Goal: Task Accomplishment & Management: Manage account settings

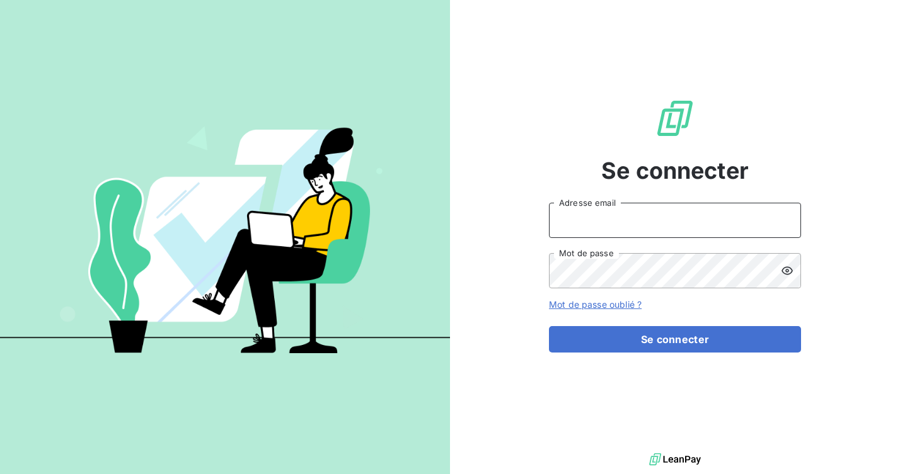
click at [580, 234] on input "Adresse email" at bounding box center [675, 220] width 252 height 35
type input "[EMAIL_ADDRESS][DOMAIN_NAME]"
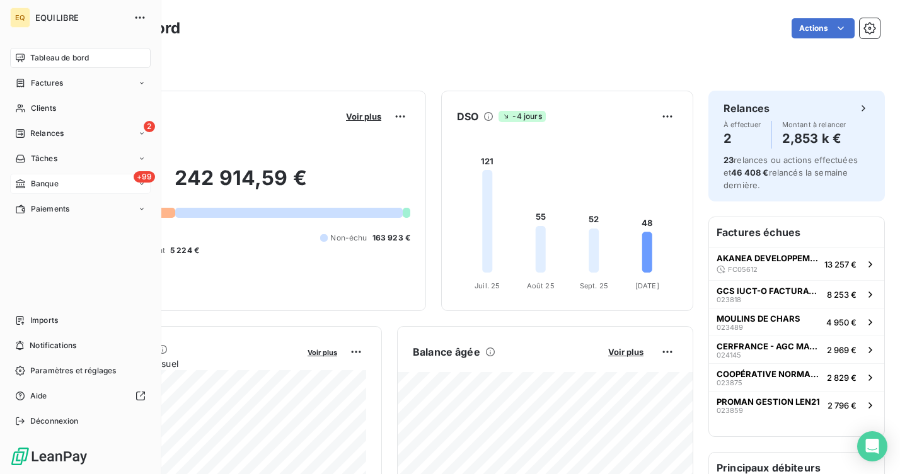
click at [33, 186] on span "Banque" at bounding box center [45, 183] width 28 height 11
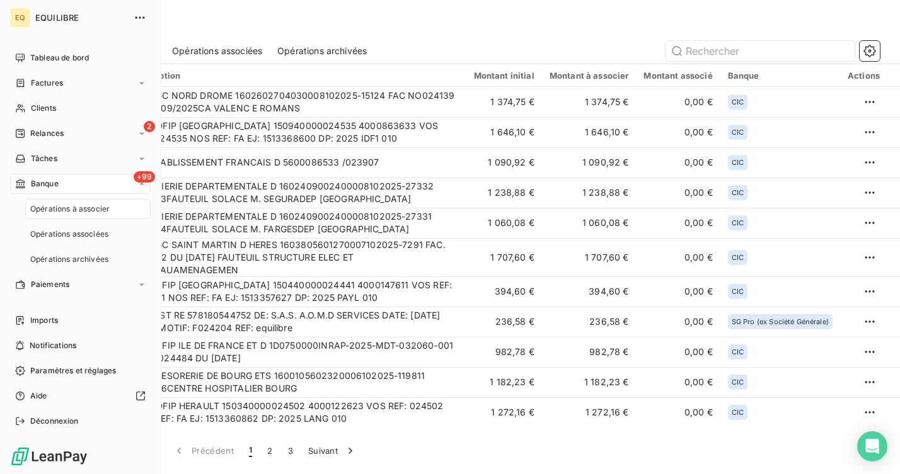
click at [76, 207] on span "Opérations à associer" at bounding box center [69, 208] width 79 height 11
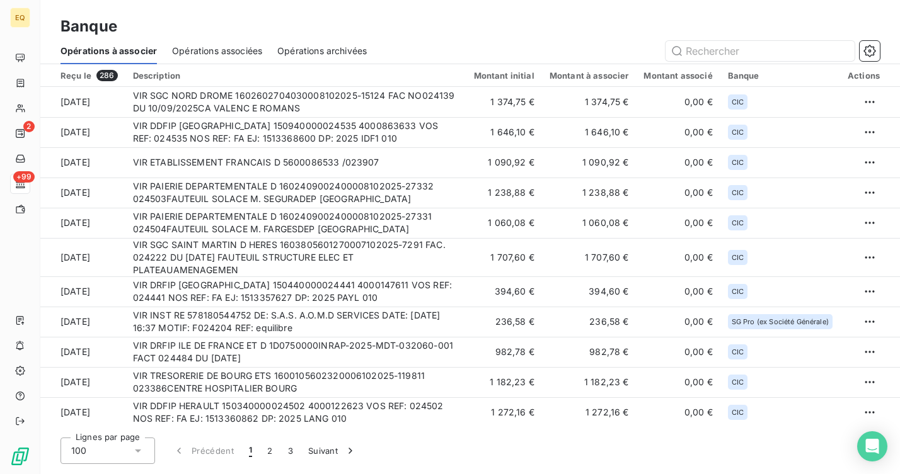
click at [210, 52] on span "Opérations associées" at bounding box center [217, 51] width 90 height 13
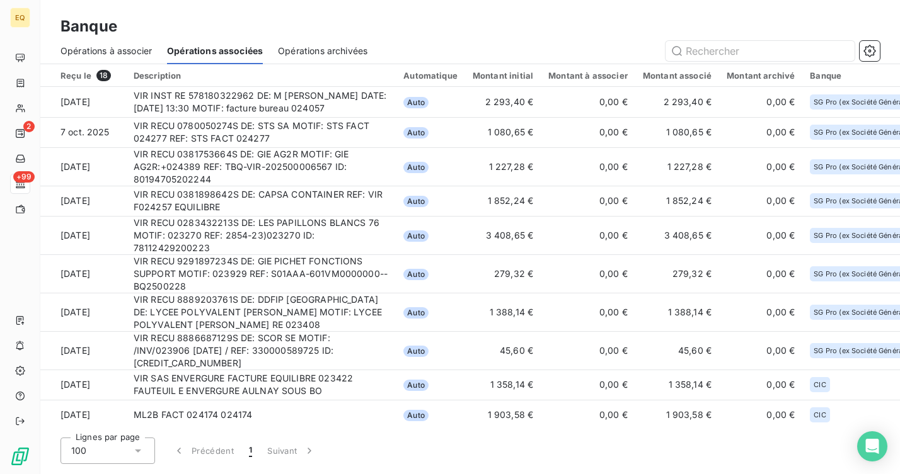
click at [116, 52] on span "Opérations à associer" at bounding box center [105, 51] width 91 height 13
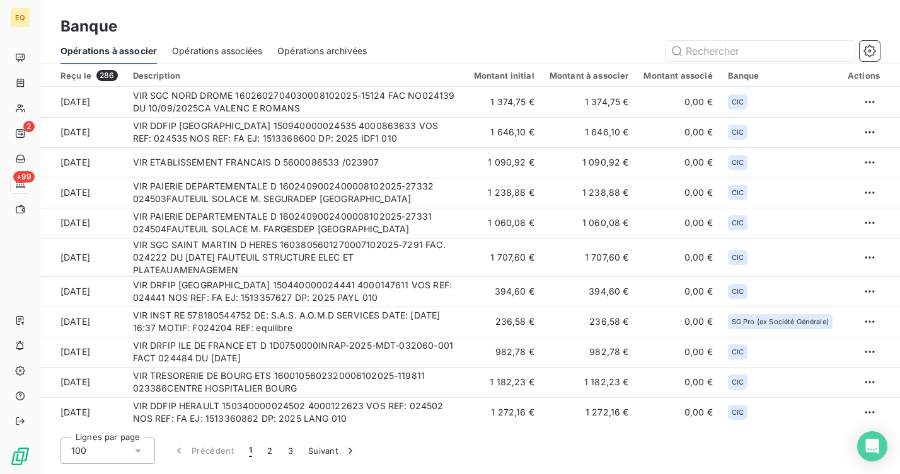
click at [226, 52] on span "Opérations associées" at bounding box center [217, 51] width 90 height 13
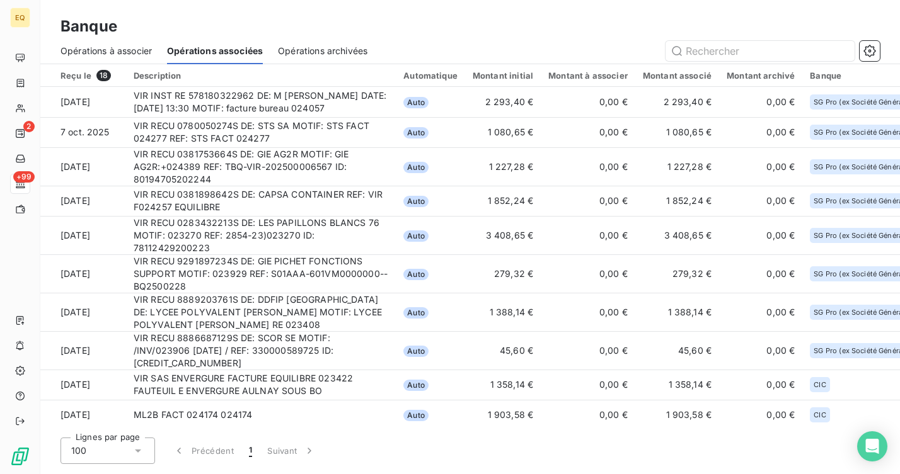
click at [108, 54] on span "Opérations à associer" at bounding box center [105, 51] width 91 height 13
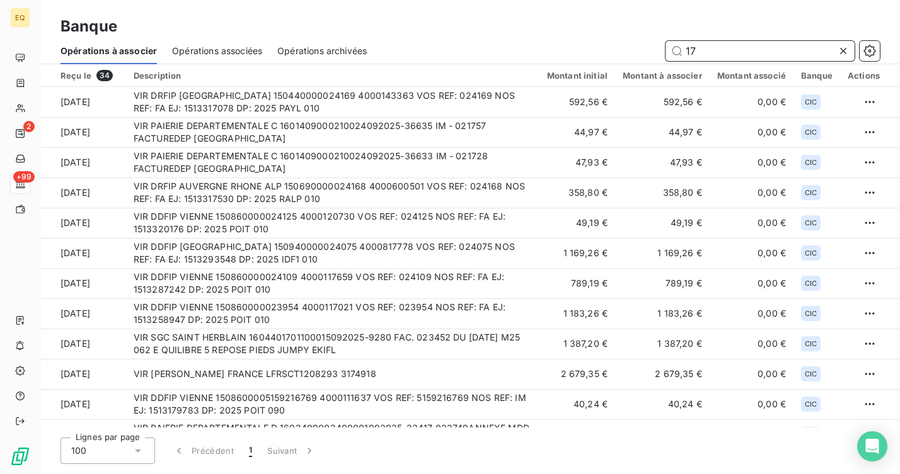
type input "1"
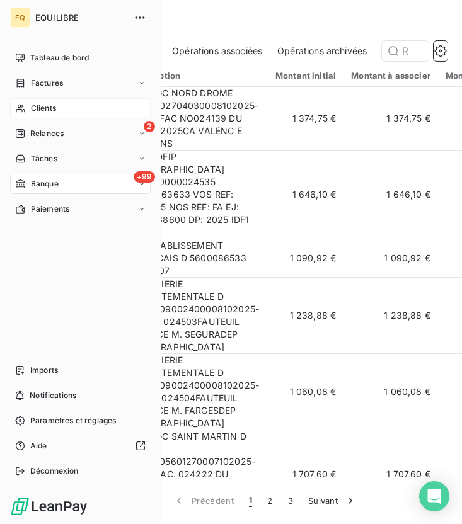
click at [28, 110] on div "Clients" at bounding box center [80, 108] width 140 height 20
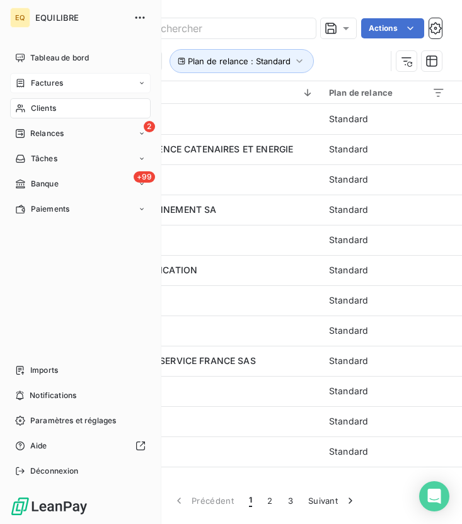
click at [59, 78] on span "Factures" at bounding box center [47, 82] width 32 height 11
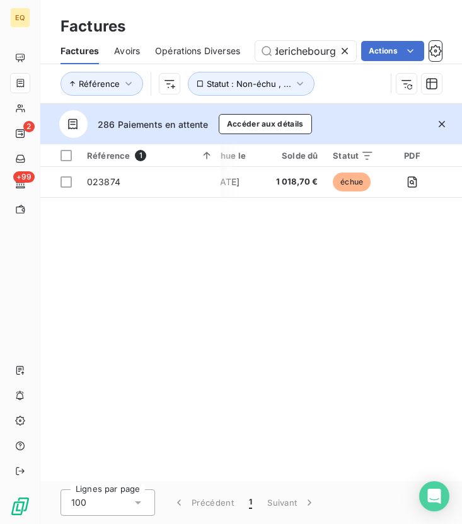
scroll to position [0, 209]
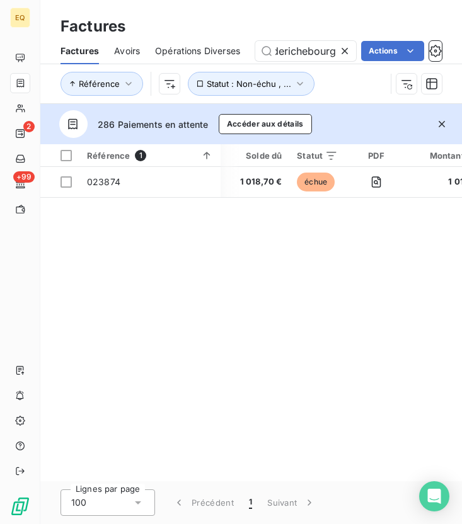
click at [345, 48] on icon at bounding box center [344, 51] width 13 height 13
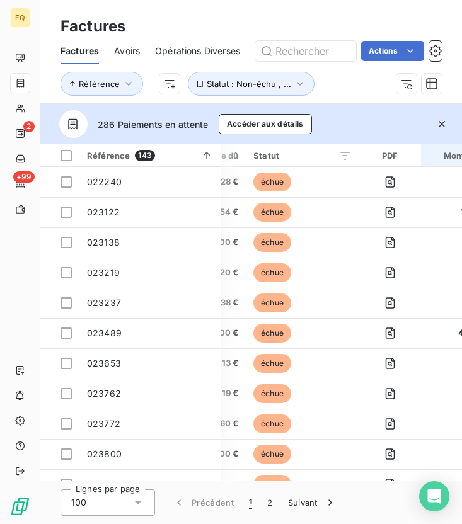
scroll to position [0, 270]
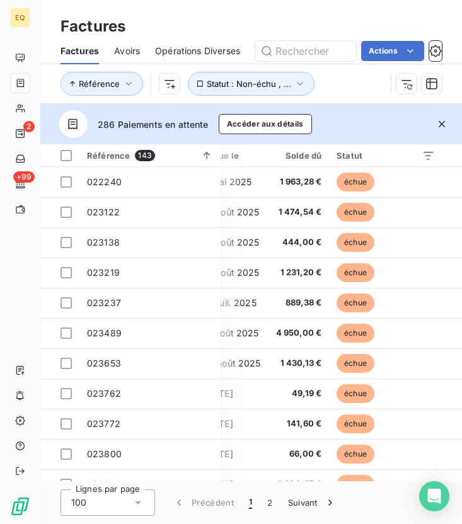
click at [398, 154] on div "Statut" at bounding box center [385, 156] width 98 height 10
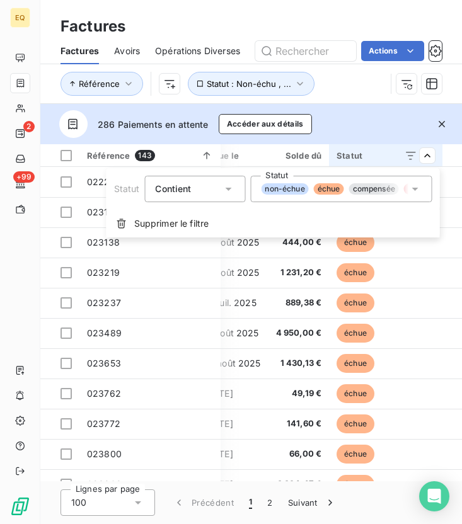
click at [347, 192] on div "non-échue échue compensée litige promesse de paiement recouvrement" at bounding box center [334, 188] width 147 height 11
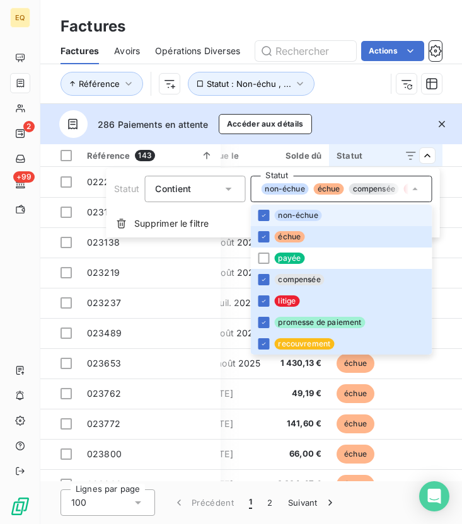
click at [387, 152] on html "EQ 2 +99 Factures Factures Avoirs Opérations Diverses Actions Référence Statut …" at bounding box center [231, 262] width 462 height 524
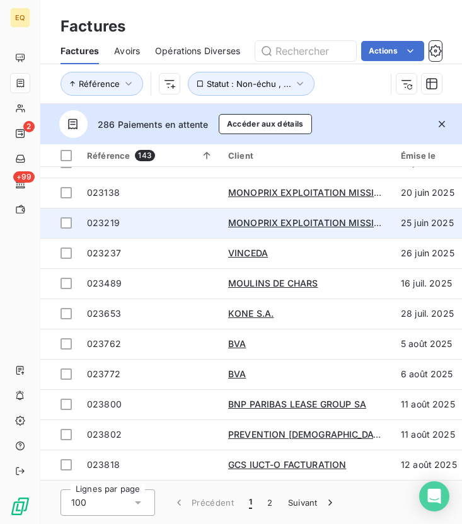
scroll to position [51, 0]
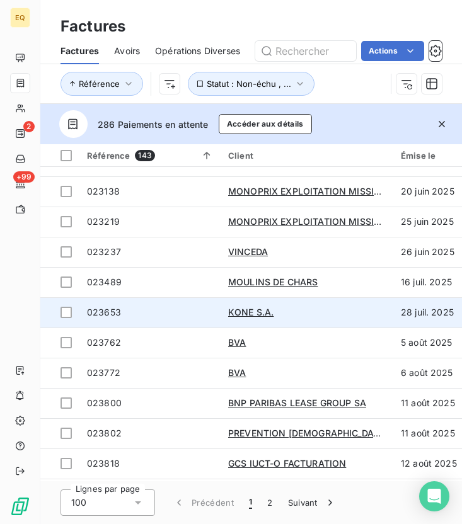
click at [96, 312] on span "023653" at bounding box center [104, 312] width 34 height 11
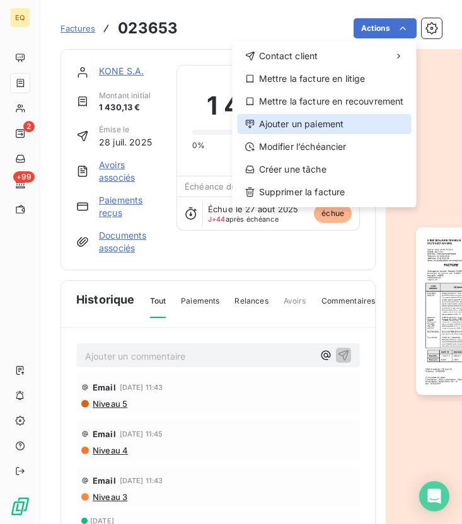
click at [331, 121] on div "Ajouter un paiement" at bounding box center [325, 124] width 174 height 20
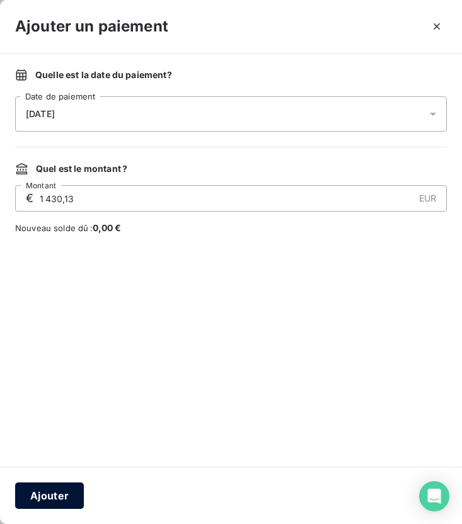
click at [60, 474] on button "Ajouter" at bounding box center [49, 496] width 69 height 26
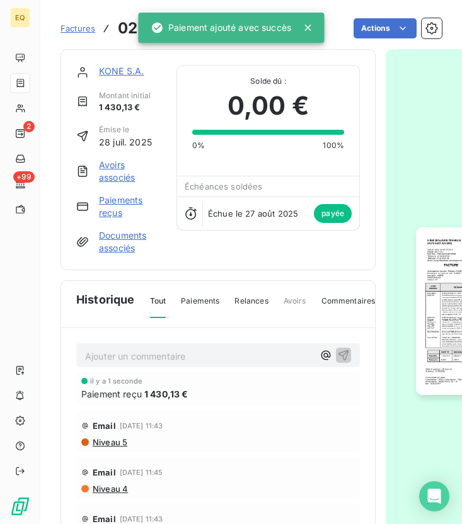
click at [79, 33] on link "Factures" at bounding box center [77, 28] width 35 height 13
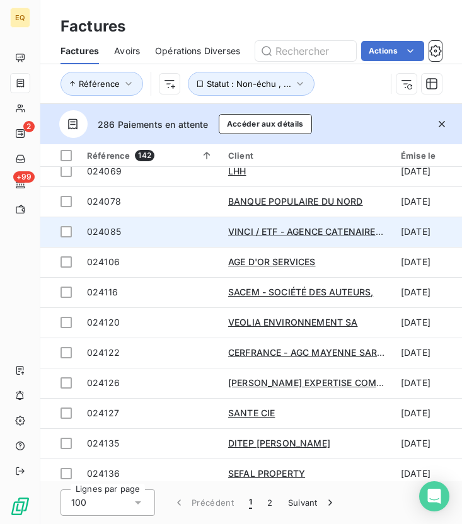
scroll to position [1012, 0]
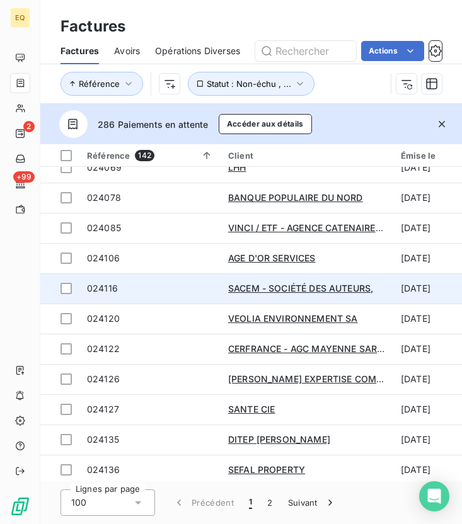
click at [117, 292] on span "024116" at bounding box center [150, 288] width 126 height 13
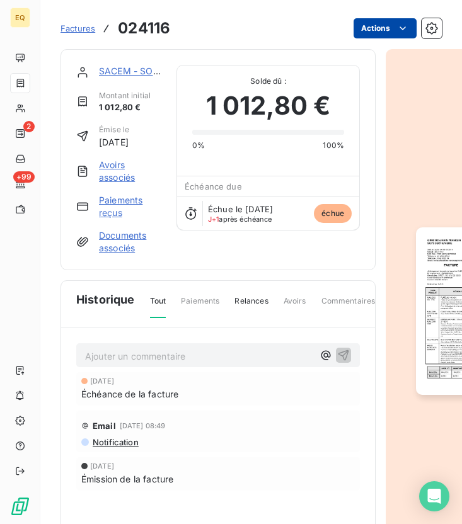
click at [382, 26] on html "EQ 2 +99 Factures 024116 Actions SACEM - SOCIÉTÉ DES AUTEURS, Montant initial 1…" at bounding box center [231, 262] width 462 height 524
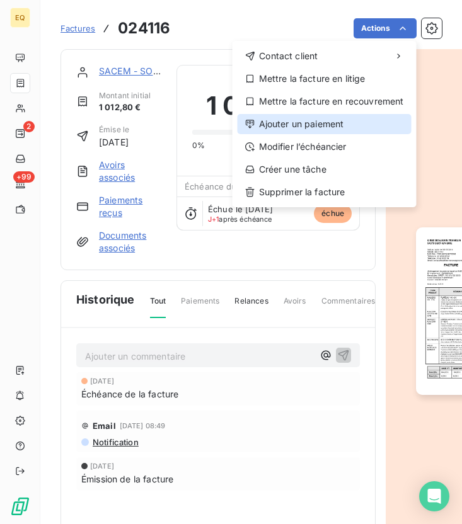
click at [326, 125] on div "Ajouter un paiement" at bounding box center [325, 124] width 174 height 20
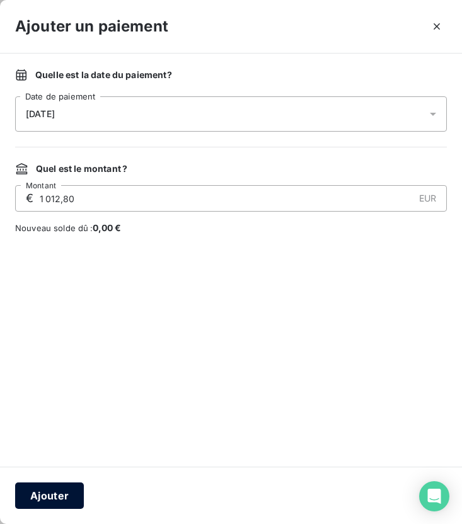
click at [56, 474] on button "Ajouter" at bounding box center [49, 496] width 69 height 26
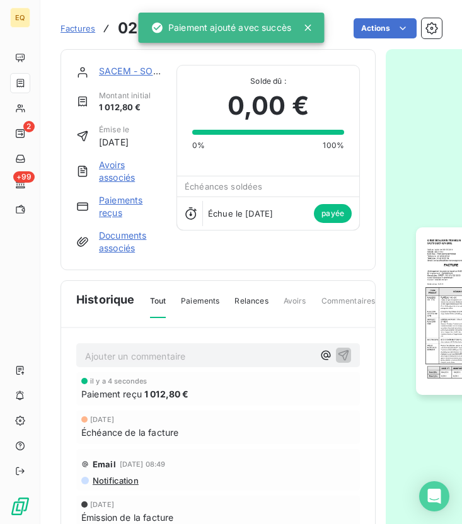
click at [74, 28] on span "Factures" at bounding box center [77, 28] width 35 height 10
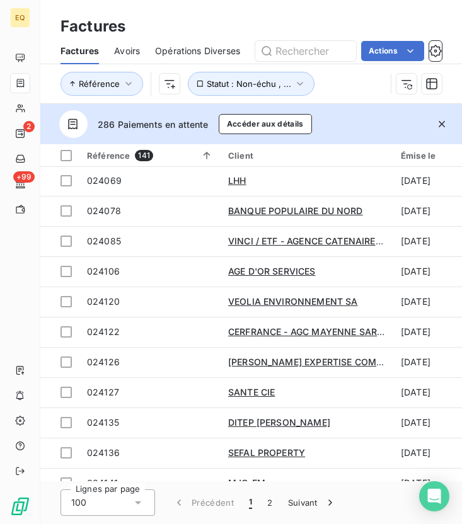
scroll to position [1007, 0]
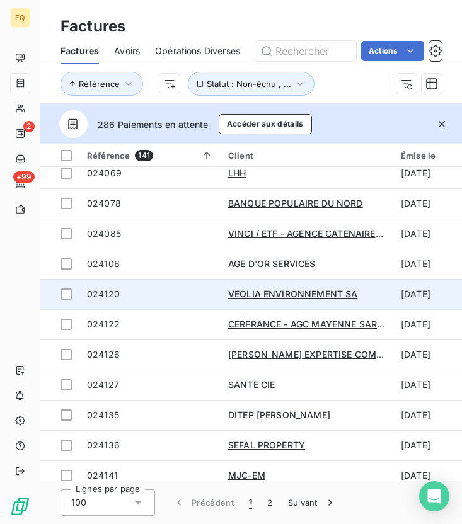
click at [171, 291] on span "024120" at bounding box center [150, 294] width 126 height 13
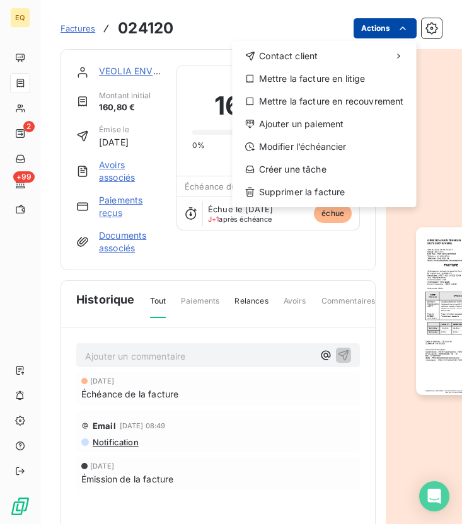
click at [377, 26] on html "EQ 2 +99 Factures 024120 Actions Contact client Mettre la facture en litige Met…" at bounding box center [231, 262] width 462 height 524
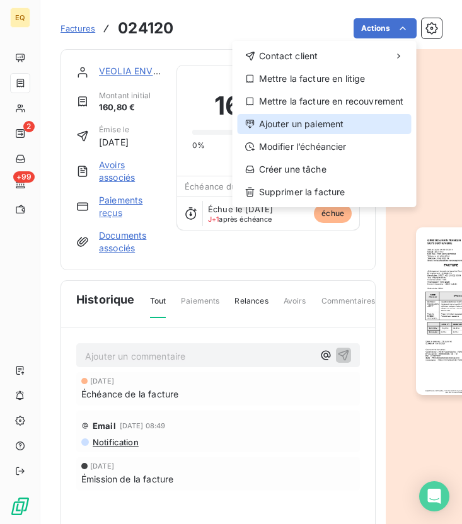
click at [323, 122] on div "Ajouter un paiement" at bounding box center [325, 124] width 174 height 20
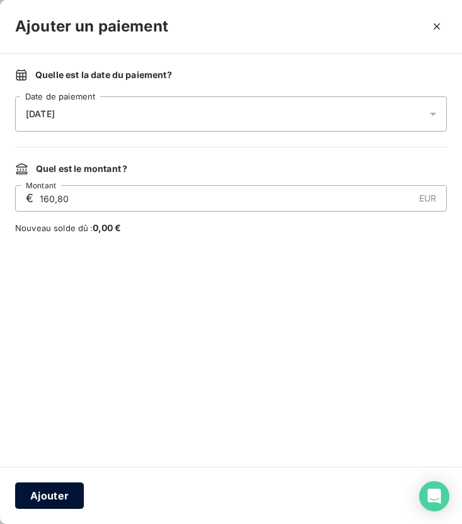
click at [54, 474] on button "Ajouter" at bounding box center [49, 496] width 69 height 26
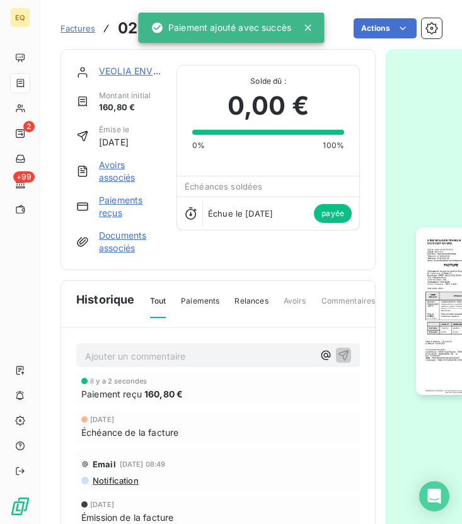
click at [71, 28] on span "Factures" at bounding box center [77, 28] width 35 height 10
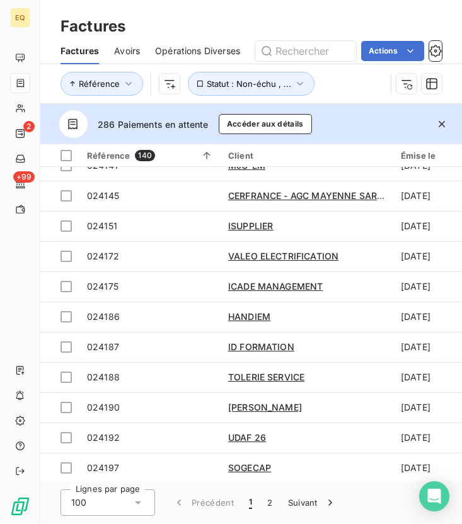
scroll to position [1291, 0]
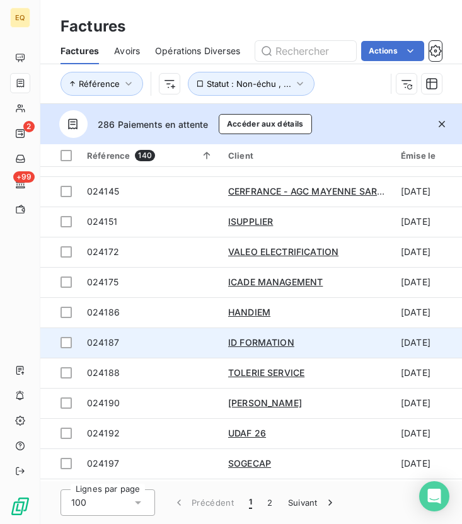
click at [112, 348] on div "024187" at bounding box center [103, 342] width 32 height 13
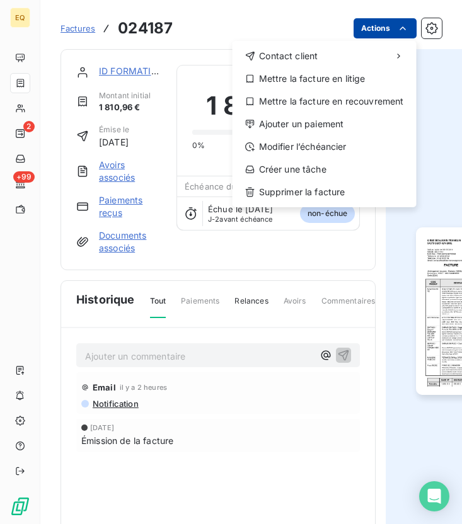
click at [392, 34] on html "EQ 2 +99 Factures 024187 Actions Contact client Mettre la facture en litige Met…" at bounding box center [231, 262] width 462 height 524
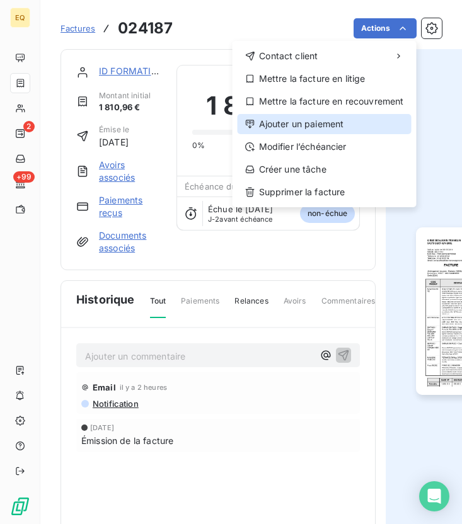
click at [285, 122] on div "Ajouter un paiement" at bounding box center [325, 124] width 174 height 20
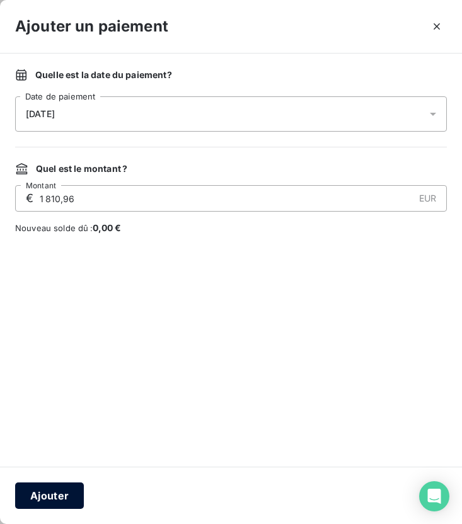
click at [35, 474] on button "Ajouter" at bounding box center [49, 496] width 69 height 26
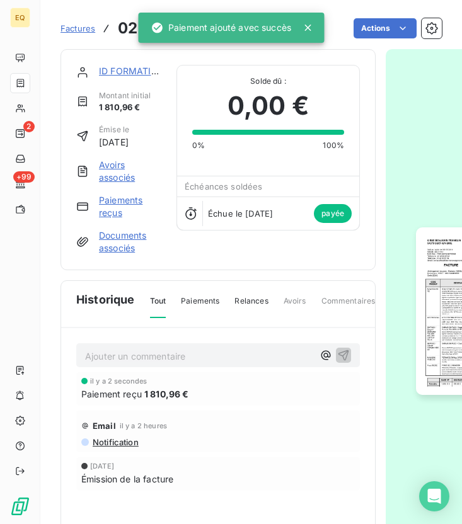
click at [69, 28] on span "Factures" at bounding box center [77, 28] width 35 height 10
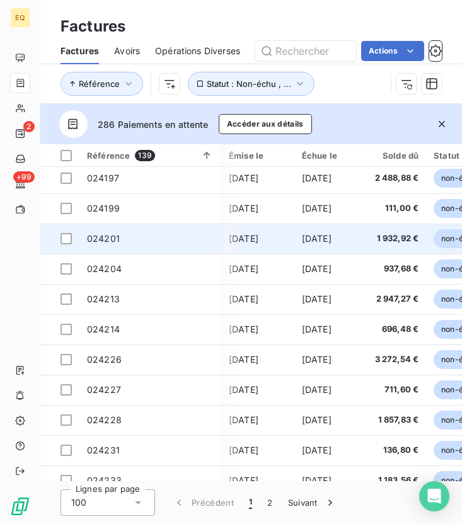
scroll to position [1546, 173]
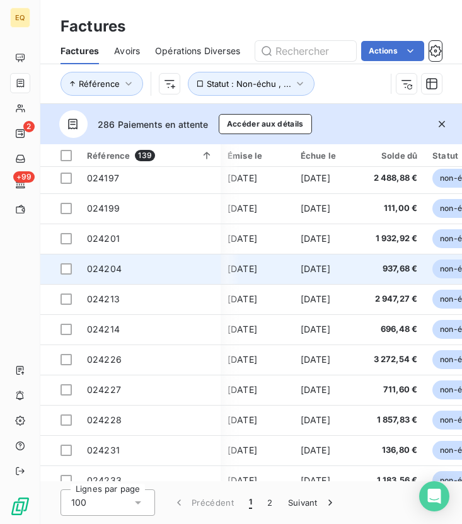
click at [125, 267] on span "024204" at bounding box center [150, 269] width 126 height 13
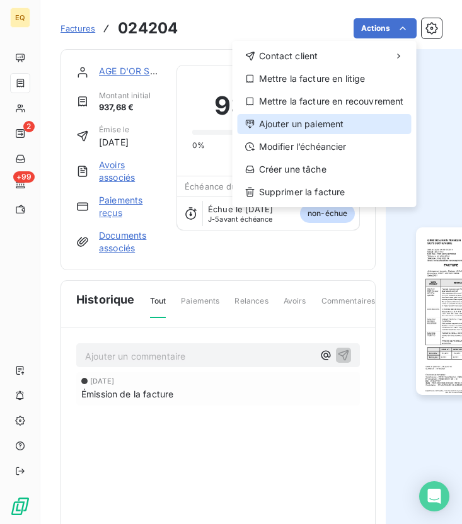
click at [307, 128] on div "Ajouter un paiement" at bounding box center [325, 124] width 174 height 20
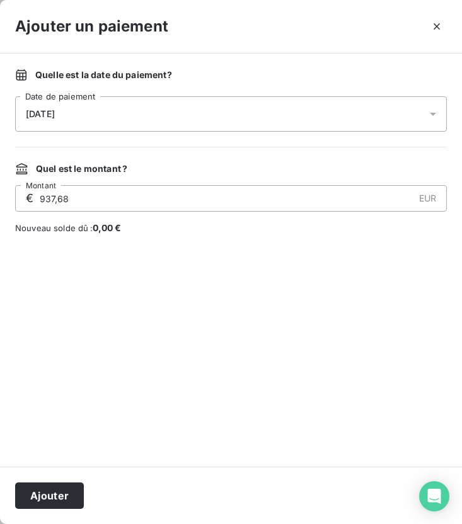
click at [88, 195] on input "937,68" at bounding box center [225, 198] width 375 height 25
drag, startPoint x: 88, startPoint y: 195, endPoint x: 15, endPoint y: 195, distance: 72.5
click at [15, 195] on div "€ 937,68 EUR Montant" at bounding box center [231, 198] width 432 height 26
type input "236,58"
click at [43, 474] on button "Ajouter" at bounding box center [49, 496] width 69 height 26
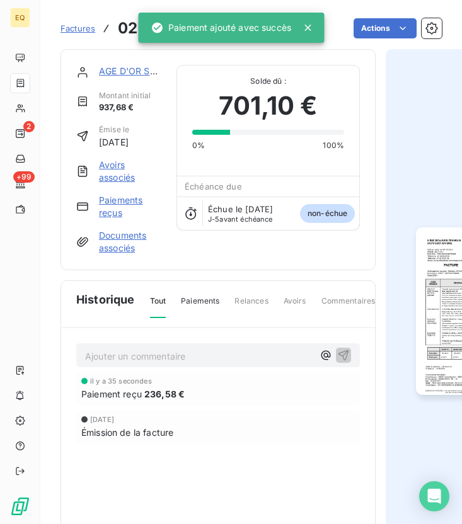
click at [81, 28] on span "Factures" at bounding box center [77, 28] width 35 height 10
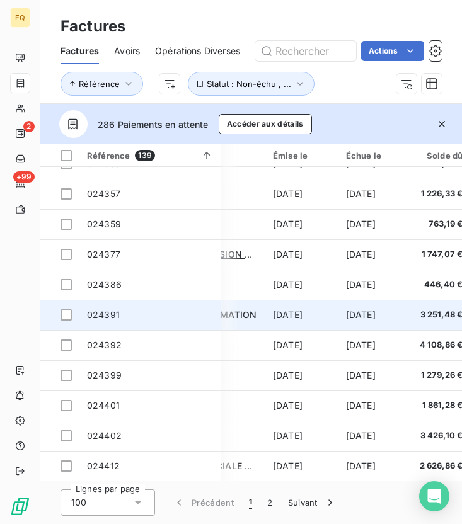
scroll to position [2468, 131]
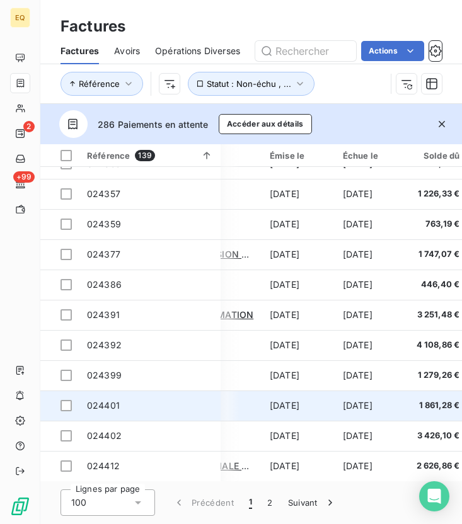
click at [129, 404] on span "024401" at bounding box center [150, 405] width 126 height 13
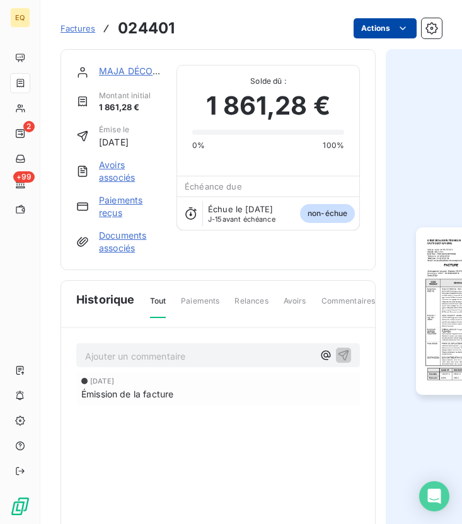
click at [384, 25] on html "EQ 2 +99 Factures 024401 Actions MAJA DÉCORATION Montant initial 1 861,28 € Émi…" at bounding box center [231, 262] width 462 height 524
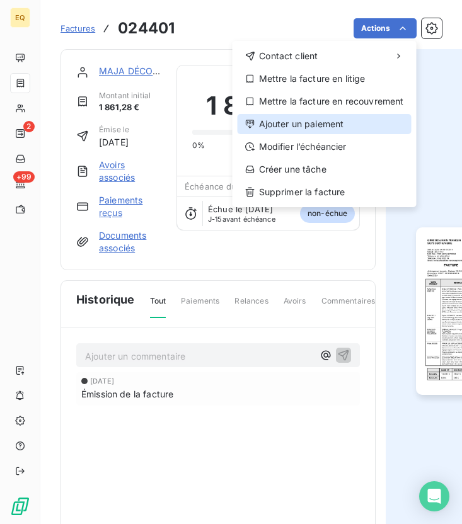
click at [324, 126] on div "Ajouter un paiement" at bounding box center [325, 124] width 174 height 20
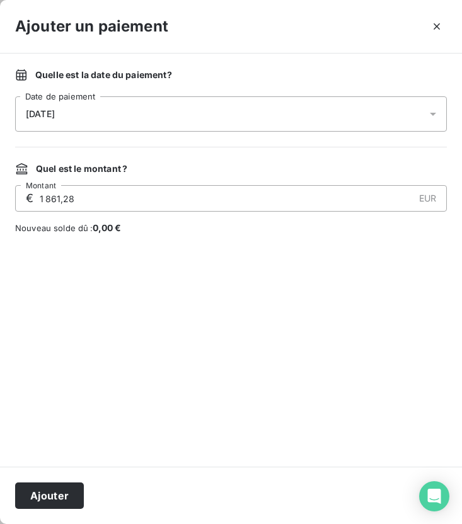
click at [36, 474] on div "Ajouter" at bounding box center [231, 495] width 462 height 57
click at [45, 474] on button "Ajouter" at bounding box center [49, 496] width 69 height 26
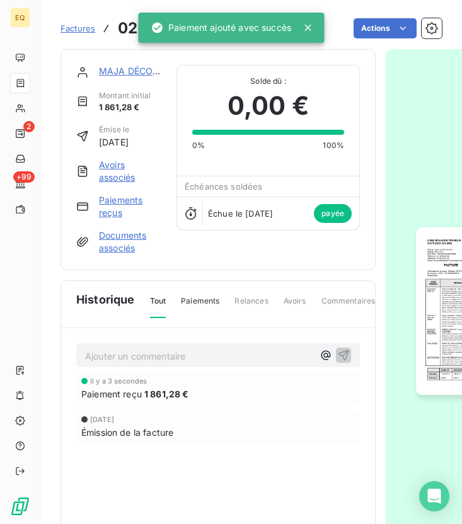
click at [68, 29] on span "Factures" at bounding box center [77, 28] width 35 height 10
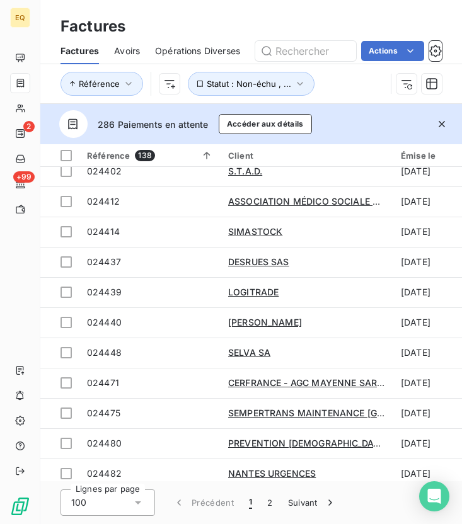
scroll to position [2715, 0]
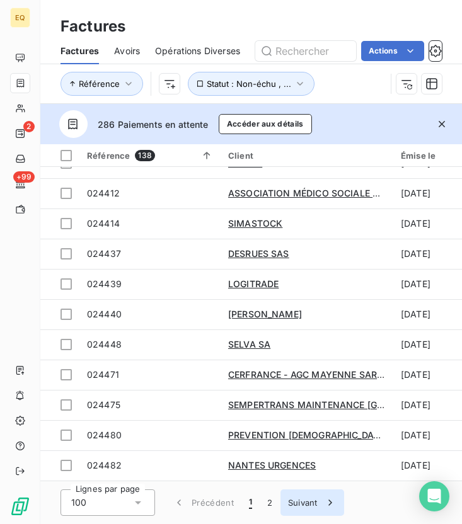
click at [300, 474] on button "Suivant" at bounding box center [312, 503] width 64 height 26
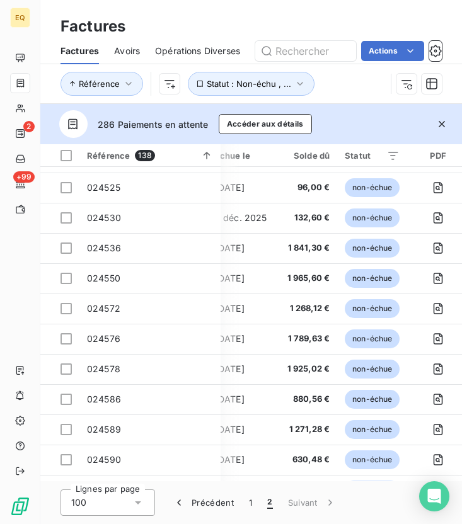
scroll to position [297, 116]
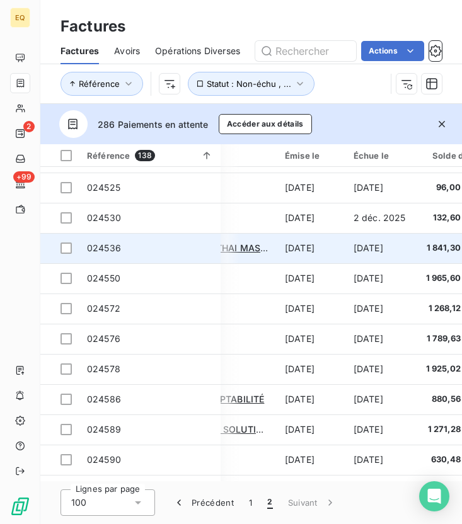
click at [218, 247] on td "024536" at bounding box center [149, 248] width 141 height 30
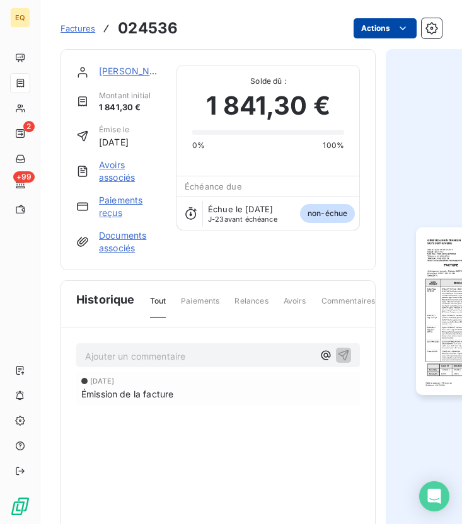
click at [380, 31] on html "EQ 2 +99 Factures 024536 Actions SAS CHANG THONG HARU THAI MASSAGE Montant init…" at bounding box center [231, 262] width 462 height 524
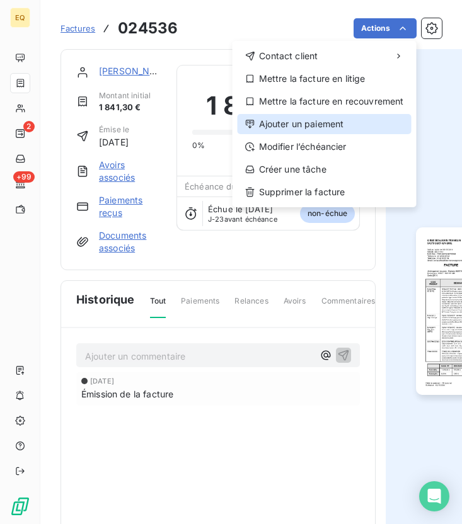
click at [290, 123] on div "Ajouter un paiement" at bounding box center [325, 124] width 174 height 20
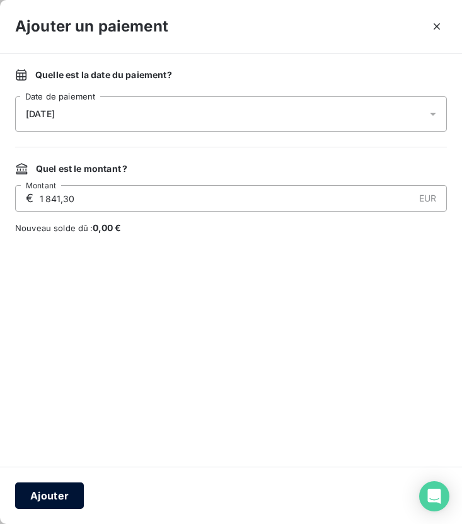
click at [48, 474] on button "Ajouter" at bounding box center [49, 496] width 69 height 26
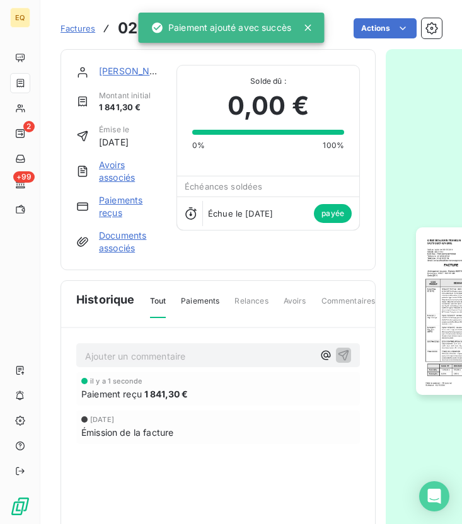
click at [77, 28] on span "Factures" at bounding box center [77, 28] width 35 height 10
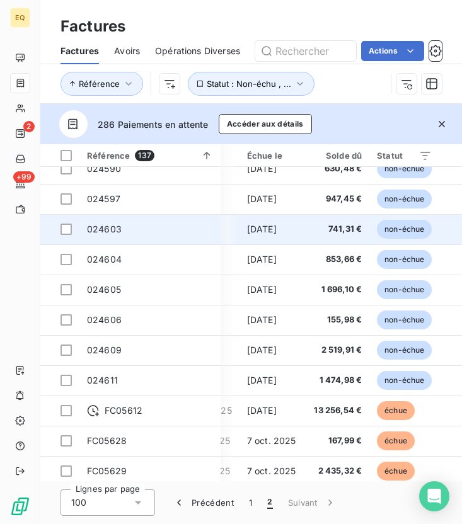
scroll to position [558, 225]
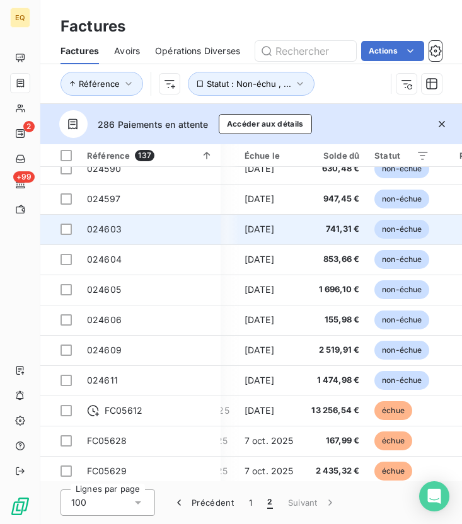
click at [192, 237] on td "024603" at bounding box center [149, 229] width 141 height 30
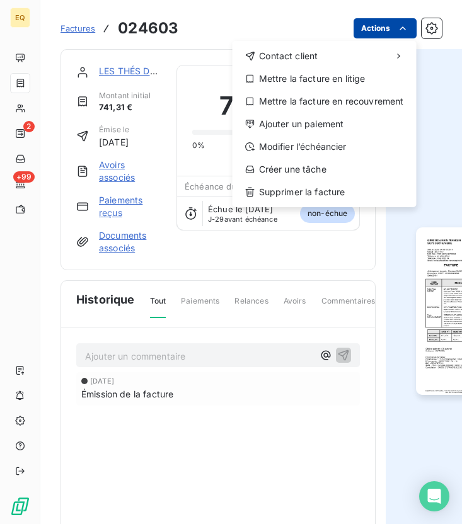
click at [389, 29] on html "EQ 2 +99 Factures 024603 Actions Contact client Mettre la facture en litige Met…" at bounding box center [231, 262] width 462 height 524
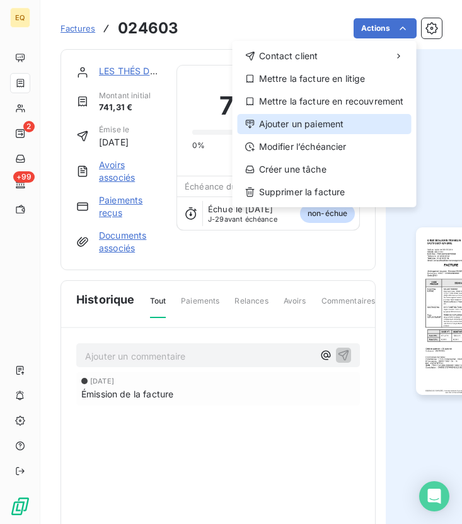
click at [316, 114] on div "Ajouter un paiement" at bounding box center [325, 124] width 174 height 20
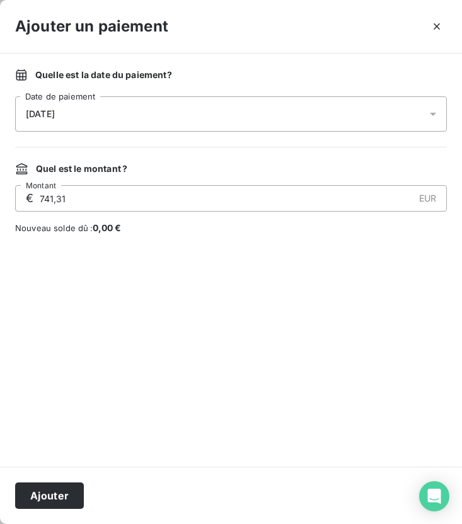
click at [149, 192] on input "741,31" at bounding box center [225, 198] width 375 height 25
drag, startPoint x: 73, startPoint y: 198, endPoint x: 10, endPoint y: 198, distance: 63.0
click at [10, 198] on div "Quelle est la date du paiement ? [DATE] Date de paiement Quel est le montant ? …" at bounding box center [231, 260] width 462 height 413
type input "223,00"
click at [46, 474] on button "Ajouter" at bounding box center [49, 496] width 69 height 26
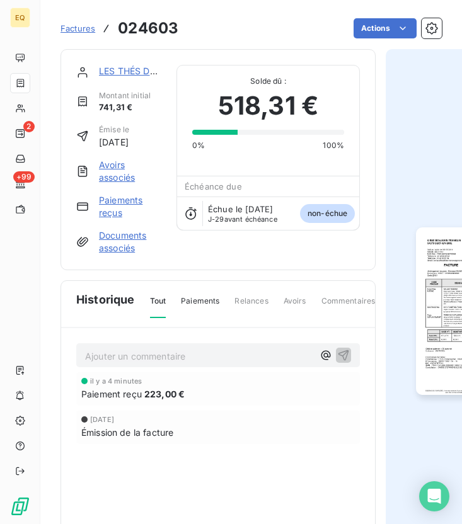
click at [81, 28] on span "Factures" at bounding box center [77, 28] width 35 height 10
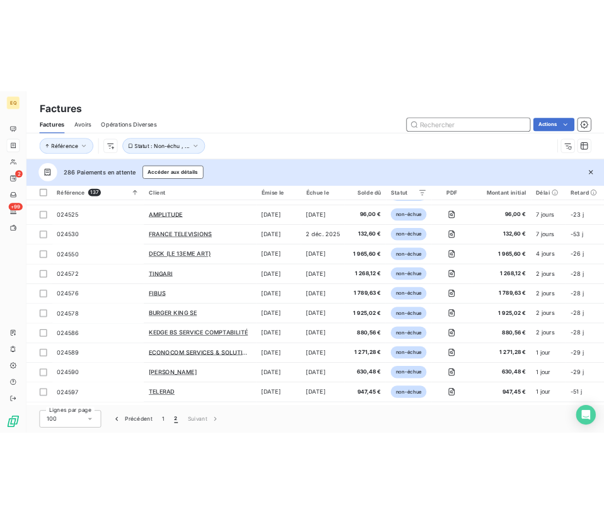
scroll to position [810, 0]
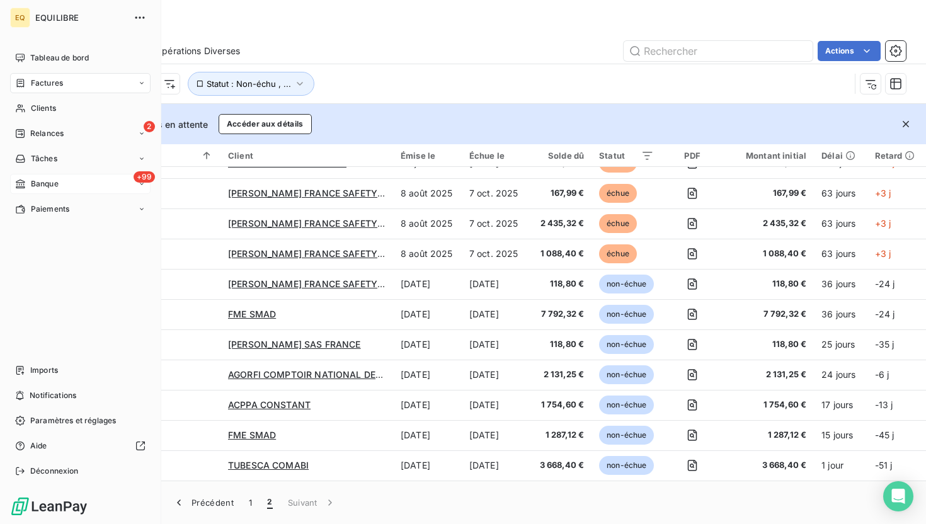
click at [40, 182] on span "Banque" at bounding box center [45, 183] width 28 height 11
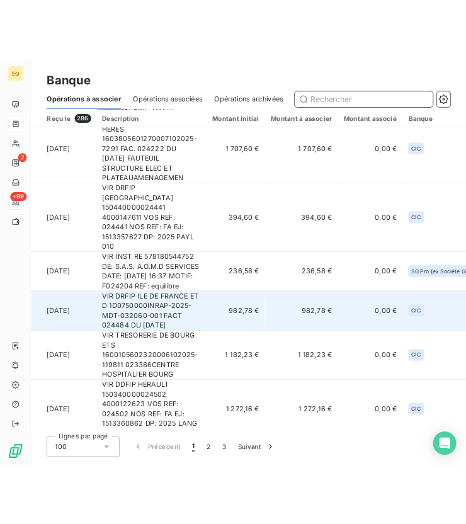
scroll to position [358, 0]
